Goal: Entertainment & Leisure: Browse casually

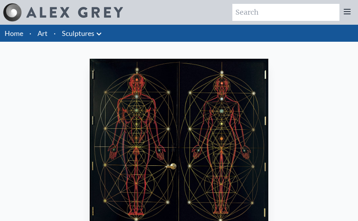
scroll to position [25, 0]
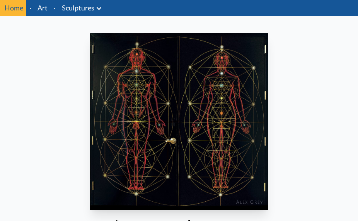
click at [78, 7] on link "Sculptures" at bounding box center [78, 7] width 32 height 11
click at [42, 11] on link "Art" at bounding box center [42, 7] width 10 height 11
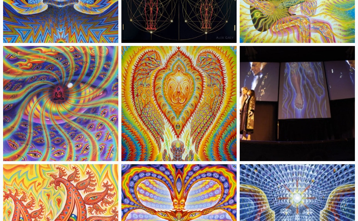
scroll to position [5255, 0]
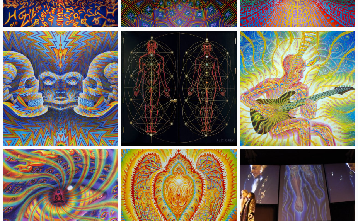
click at [276, 113] on img at bounding box center [297, 88] width 115 height 115
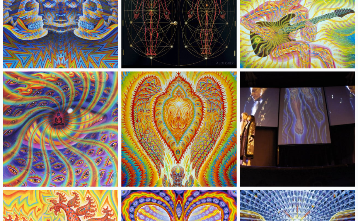
click at [59, 121] on img at bounding box center [60, 128] width 115 height 115
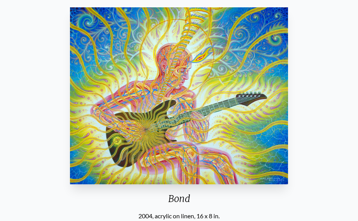
scroll to position [25, 0]
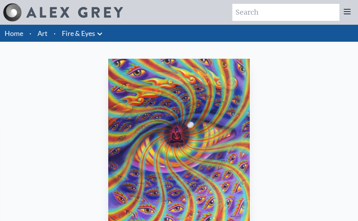
scroll to position [25, 0]
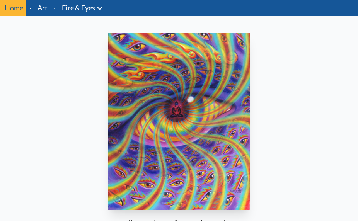
click at [39, 10] on link "Art" at bounding box center [42, 7] width 10 height 11
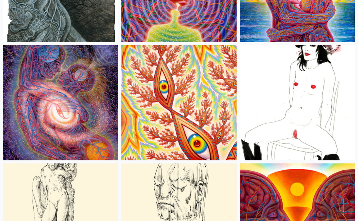
scroll to position [3297, 0]
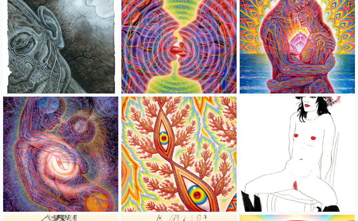
click at [60, 140] on img at bounding box center [60, 154] width 115 height 115
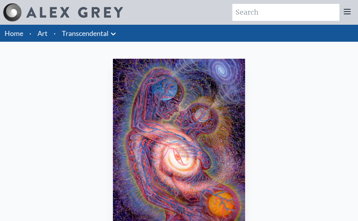
click at [42, 32] on link "Art" at bounding box center [42, 33] width 10 height 11
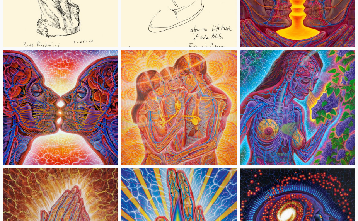
scroll to position [3606, 0]
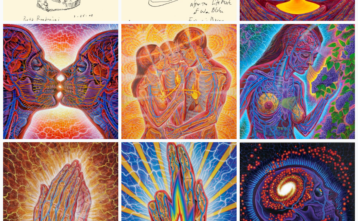
click at [93, 78] on img at bounding box center [60, 81] width 115 height 115
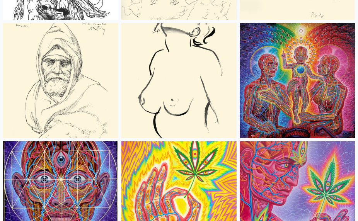
scroll to position [4250, 0]
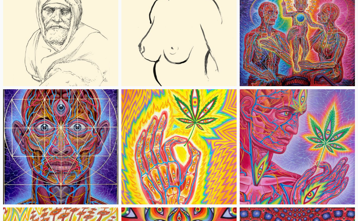
click at [73, 125] on img at bounding box center [60, 146] width 115 height 115
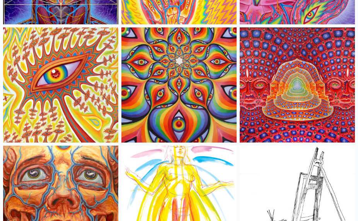
scroll to position [4533, 0]
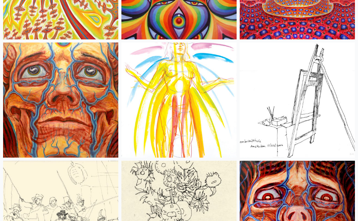
click at [70, 97] on img at bounding box center [60, 99] width 115 height 115
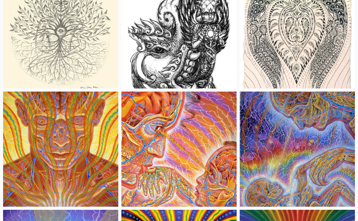
scroll to position [5692, 0]
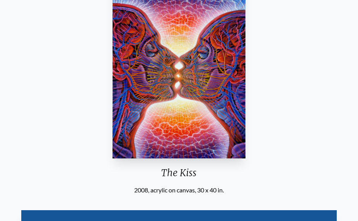
scroll to position [51, 0]
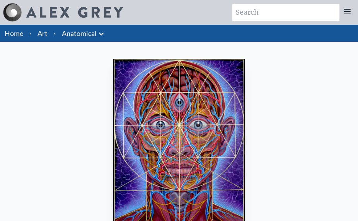
scroll to position [25, 0]
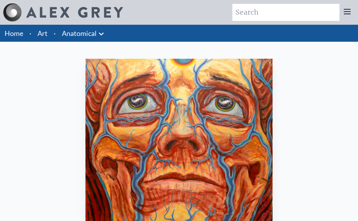
scroll to position [25, 0]
